Goal: Complete application form: Complete application form

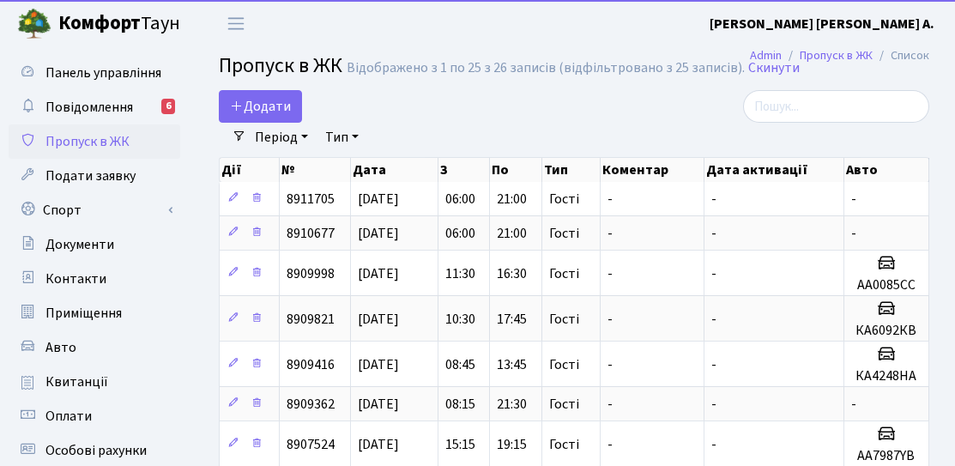
select select "25"
click at [260, 117] on link "Додати" at bounding box center [260, 106] width 83 height 33
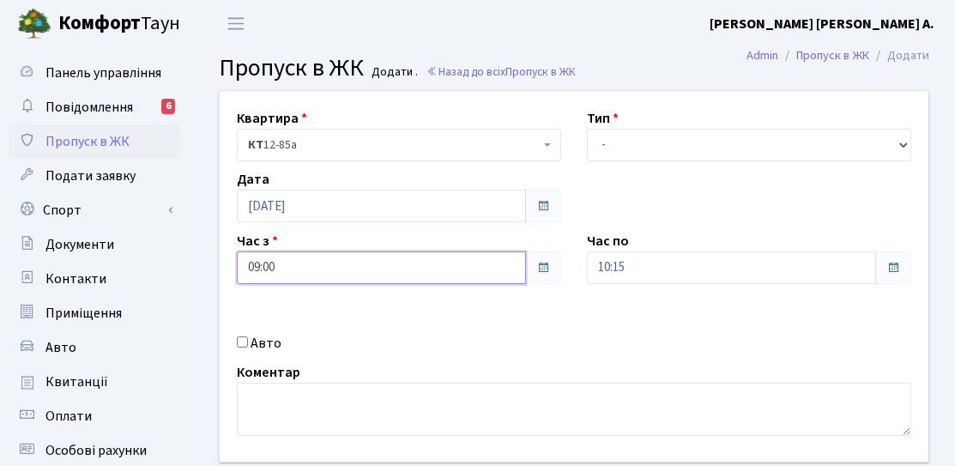
click at [451, 267] on input "09:00" at bounding box center [381, 267] width 289 height 33
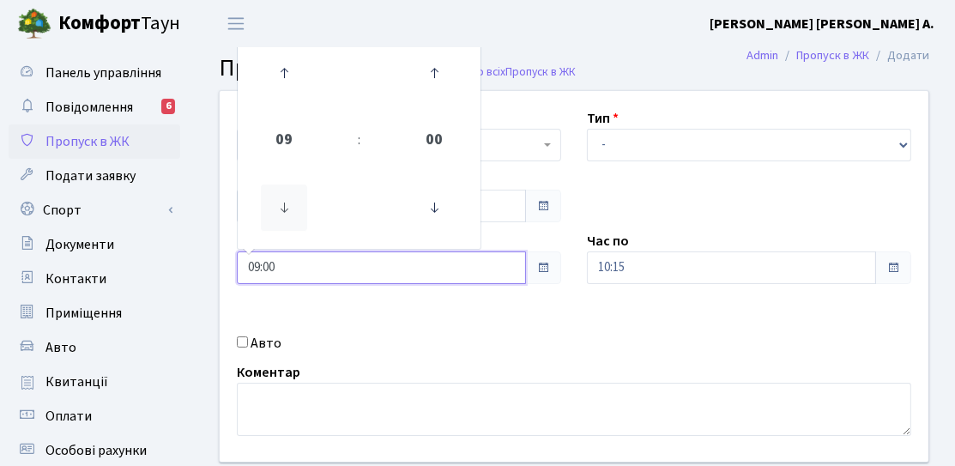
click at [296, 195] on icon at bounding box center [284, 208] width 46 height 46
click at [290, 205] on icon at bounding box center [284, 208] width 46 height 46
click at [288, 76] on icon at bounding box center [284, 73] width 46 height 46
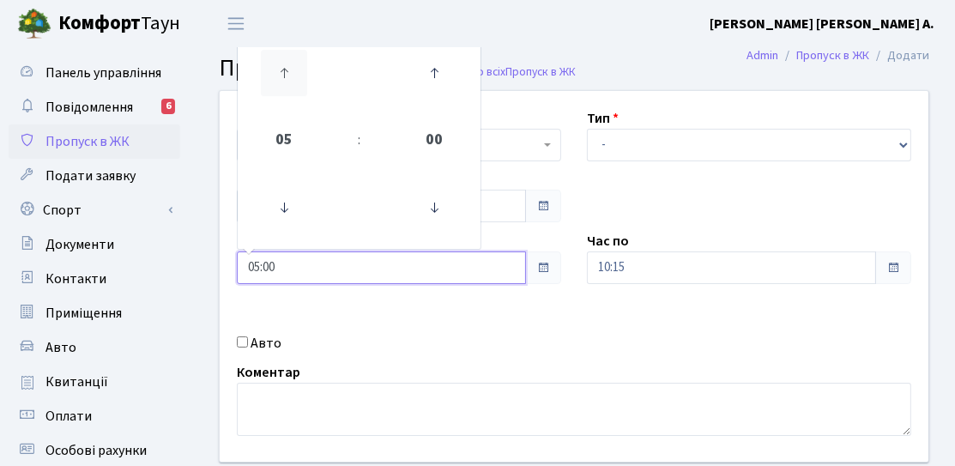
type input "06:00"
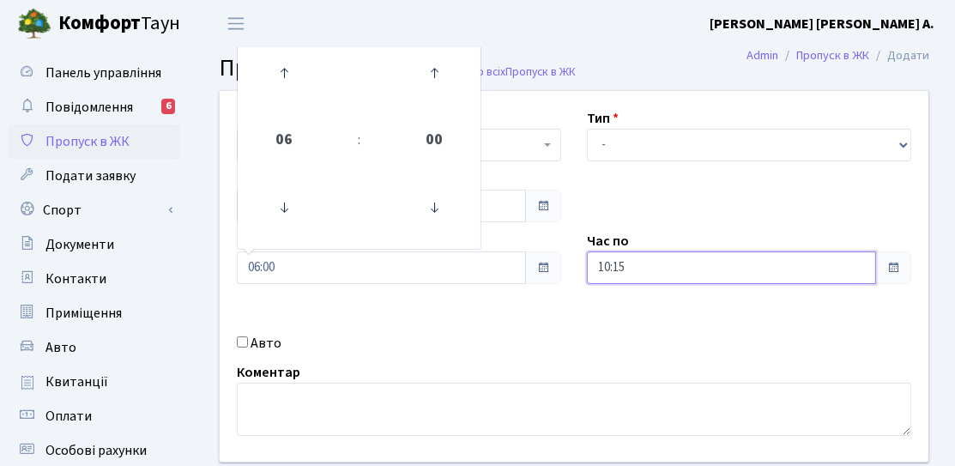
click at [647, 282] on input "10:15" at bounding box center [731, 267] width 289 height 33
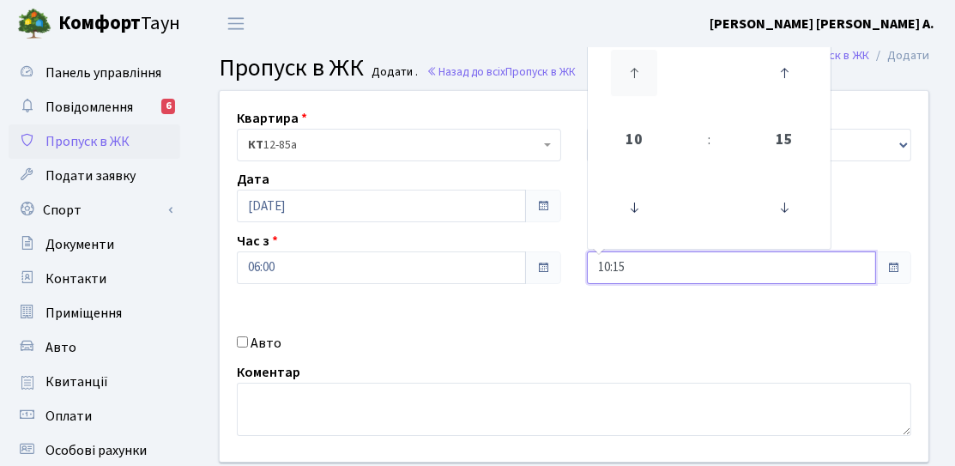
click at [624, 74] on icon at bounding box center [634, 73] width 46 height 46
click at [624, 73] on icon at bounding box center [634, 73] width 46 height 46
click at [626, 73] on icon at bounding box center [634, 73] width 46 height 46
click at [626, 72] on icon at bounding box center [634, 73] width 46 height 46
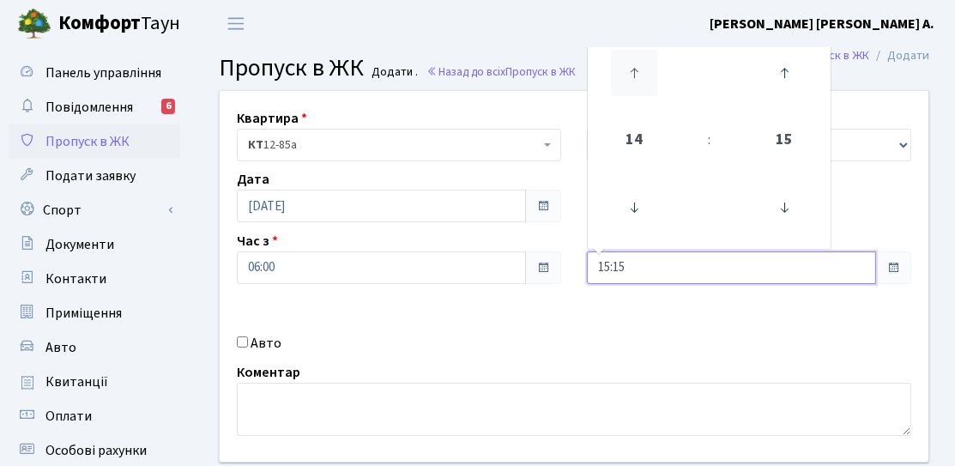
click at [627, 72] on icon at bounding box center [634, 73] width 46 height 46
click at [627, 70] on icon at bounding box center [634, 73] width 46 height 46
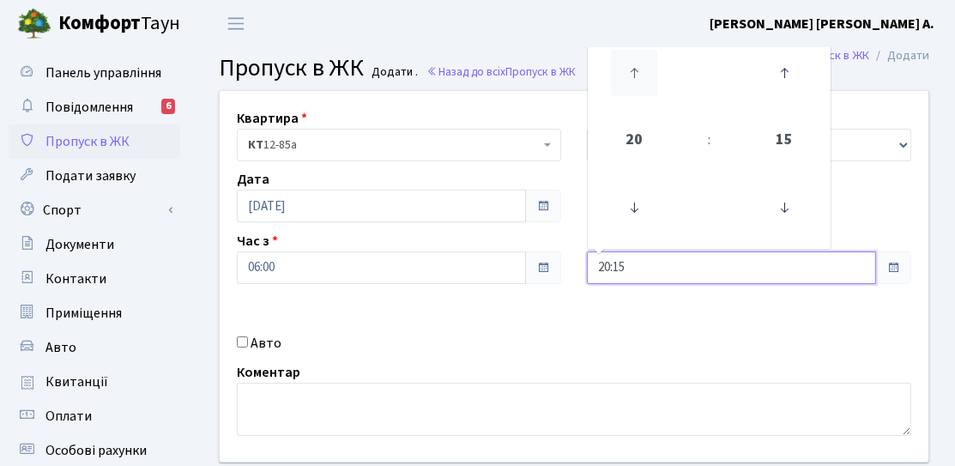
click at [628, 70] on icon at bounding box center [634, 73] width 46 height 46
click at [776, 201] on icon at bounding box center [784, 208] width 46 height 46
type input "21:00"
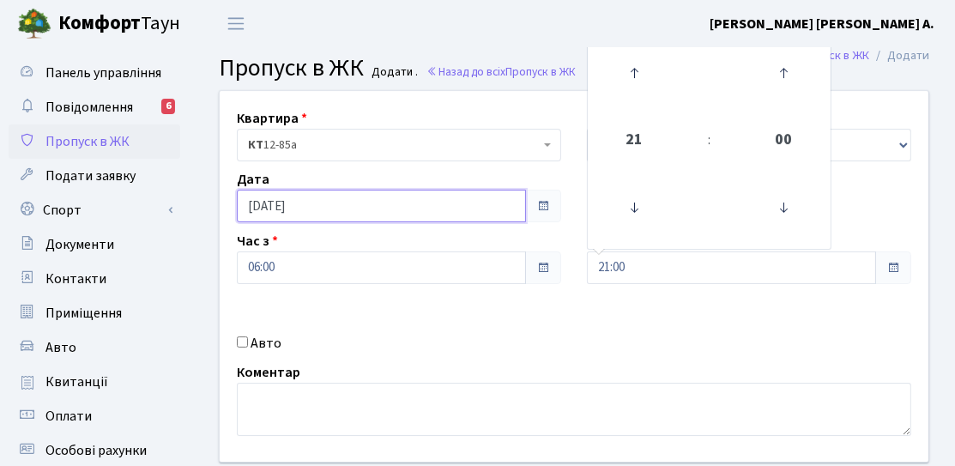
click at [388, 211] on input "[DATE]" at bounding box center [381, 206] width 289 height 33
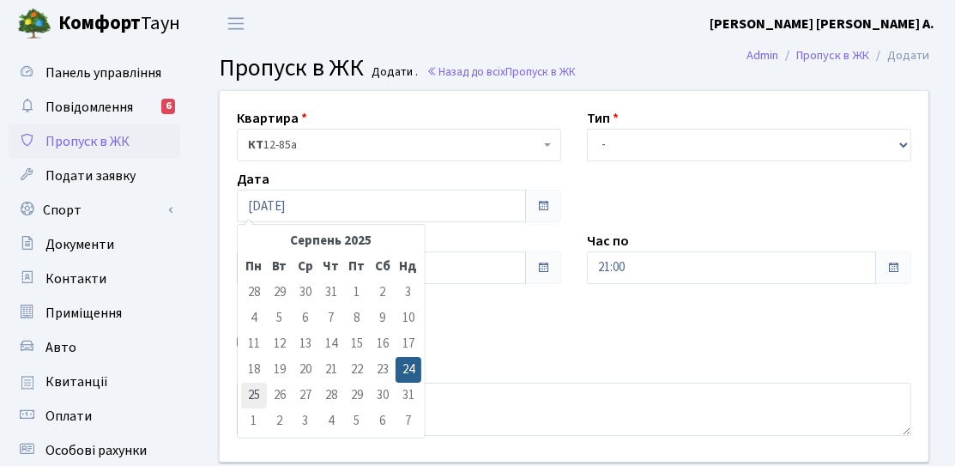
click at [257, 389] on td "25" at bounding box center [254, 396] width 26 height 26
type input "25.08.2025"
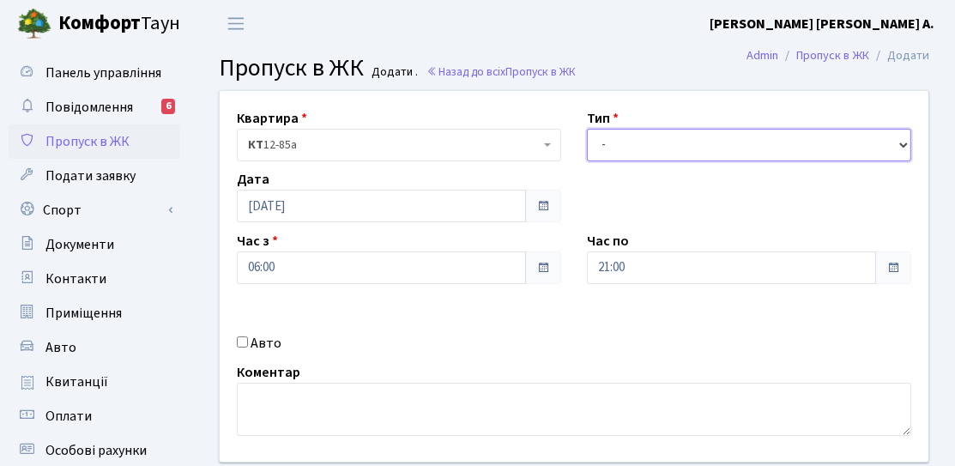
click at [614, 148] on select "- Доставка Таксі Гості Сервіс" at bounding box center [749, 145] width 324 height 33
select select "3"
click at [587, 129] on select "- Доставка Таксі Гості Сервіс" at bounding box center [749, 145] width 324 height 33
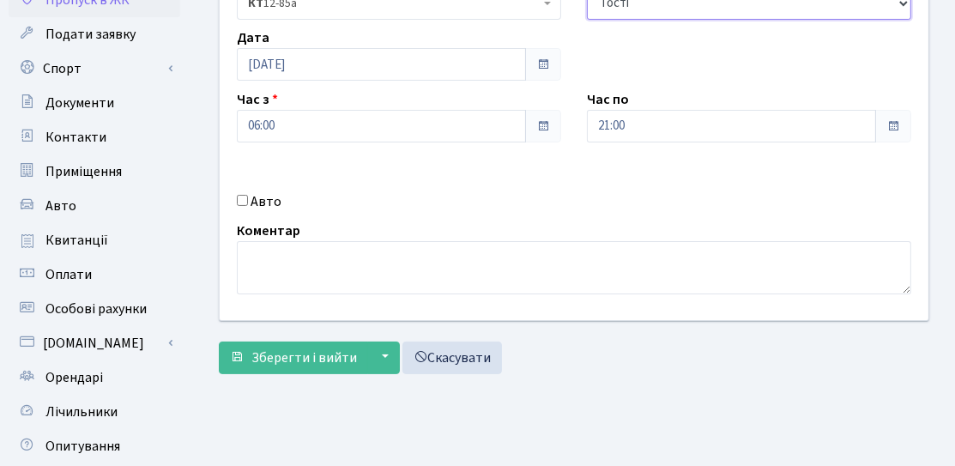
scroll to position [306, 0]
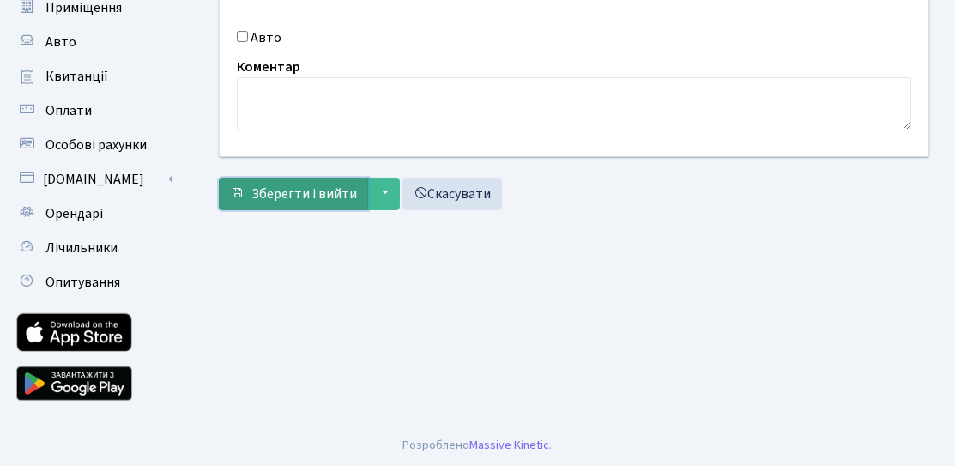
click at [321, 192] on span "Зберегти і вийти" at bounding box center [304, 194] width 106 height 19
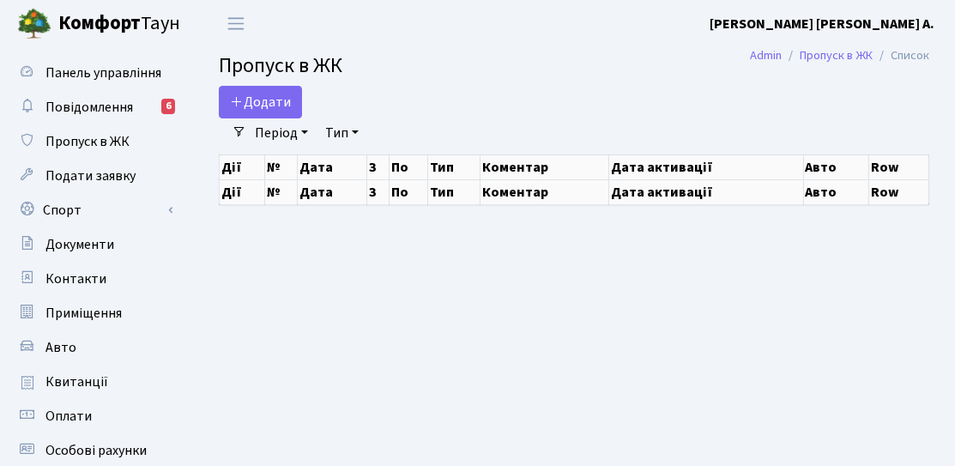
select select "25"
